Goal: Transaction & Acquisition: Purchase product/service

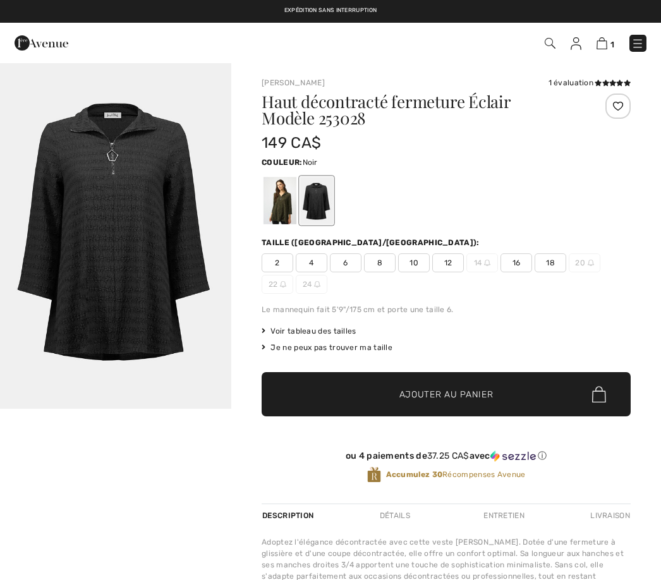
checkbox input "true"
click at [605, 43] on img at bounding box center [601, 43] width 11 height 12
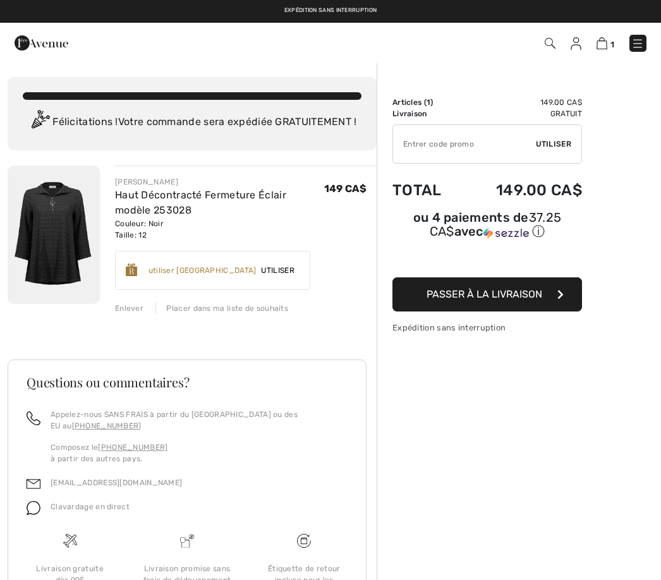
checkbox input "true"
click at [136, 314] on div "JOSEPH RIBKOFF Haut Décontracté Fermeture Éclair modèle 253028 Couleur: Noir Ta…" at bounding box center [192, 429] width 369 height 529
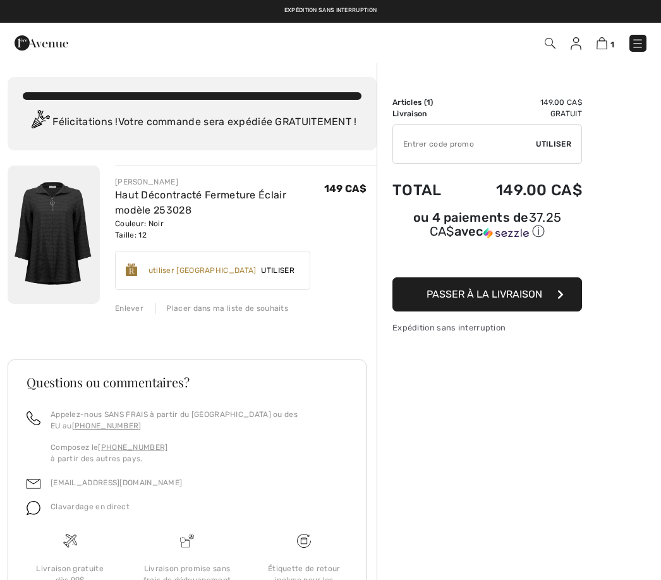
click at [141, 313] on div "Enlever" at bounding box center [129, 308] width 28 height 11
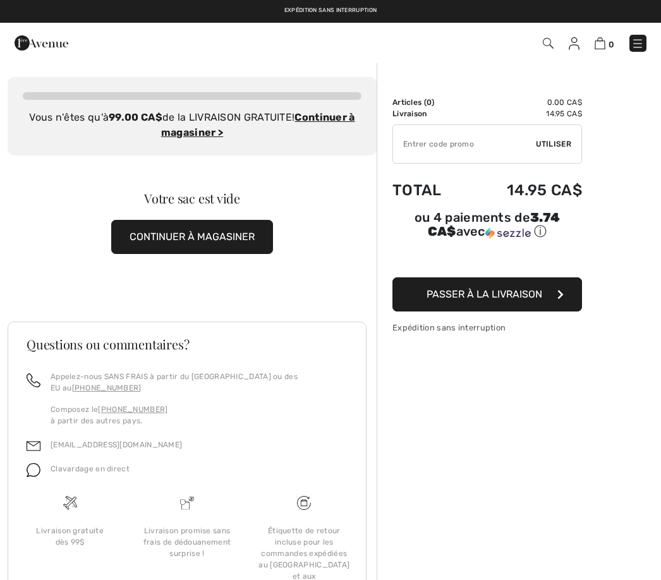
click at [214, 242] on button "CONTINUER À MAGASINER" at bounding box center [192, 237] width 162 height 34
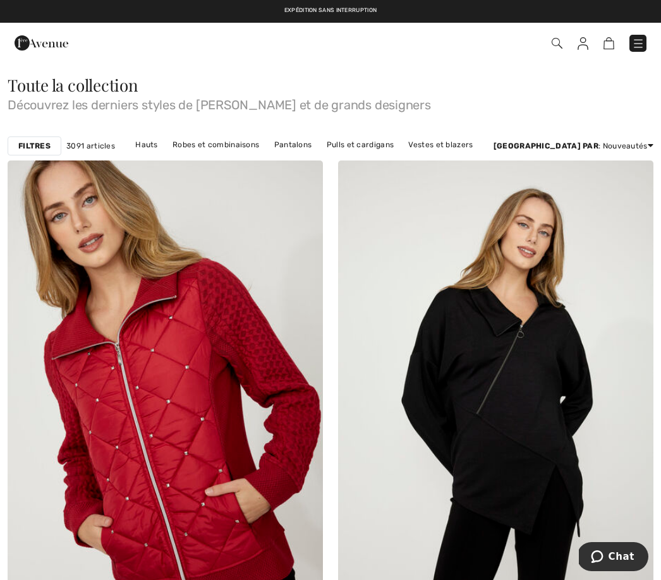
click at [558, 47] on img at bounding box center [556, 43] width 11 height 11
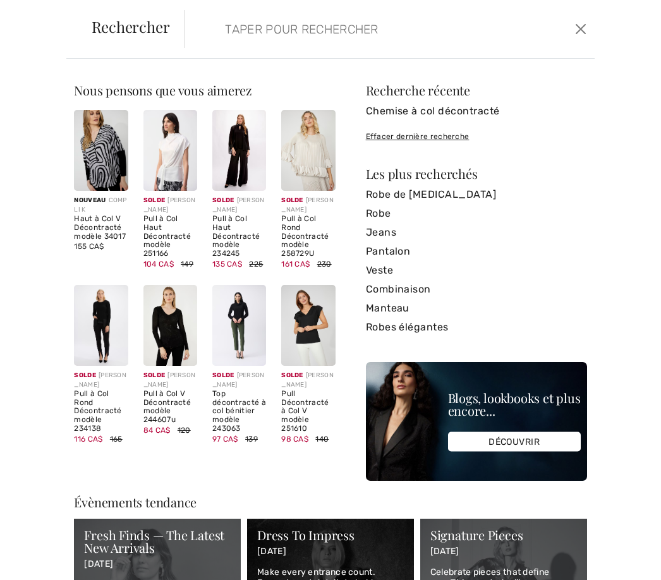
click at [230, 35] on input "search" at bounding box center [348, 29] width 267 height 38
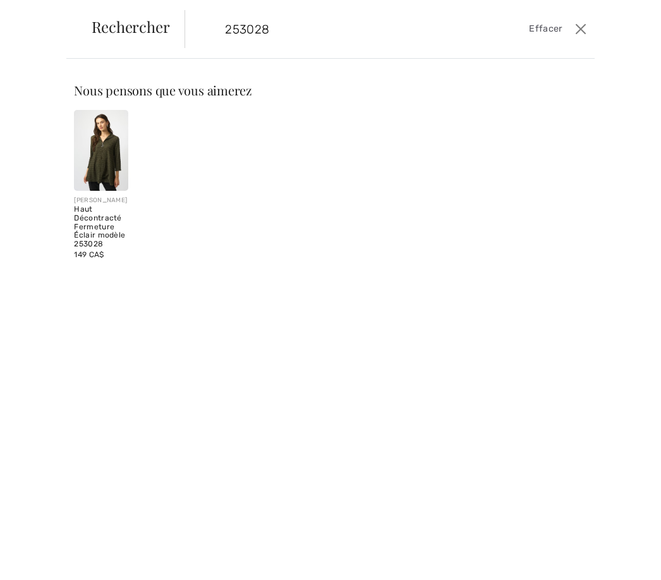
type input "253028"
click at [111, 205] on div "[PERSON_NAME]" at bounding box center [101, 200] width 54 height 9
click at [118, 171] on img at bounding box center [101, 150] width 54 height 81
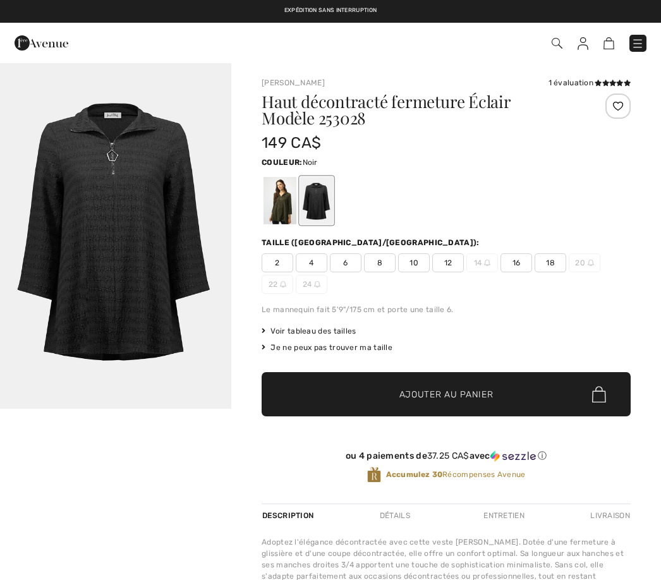
checkbox input "true"
click at [284, 203] on div at bounding box center [279, 200] width 33 height 47
